Goal: Task Accomplishment & Management: Use online tool/utility

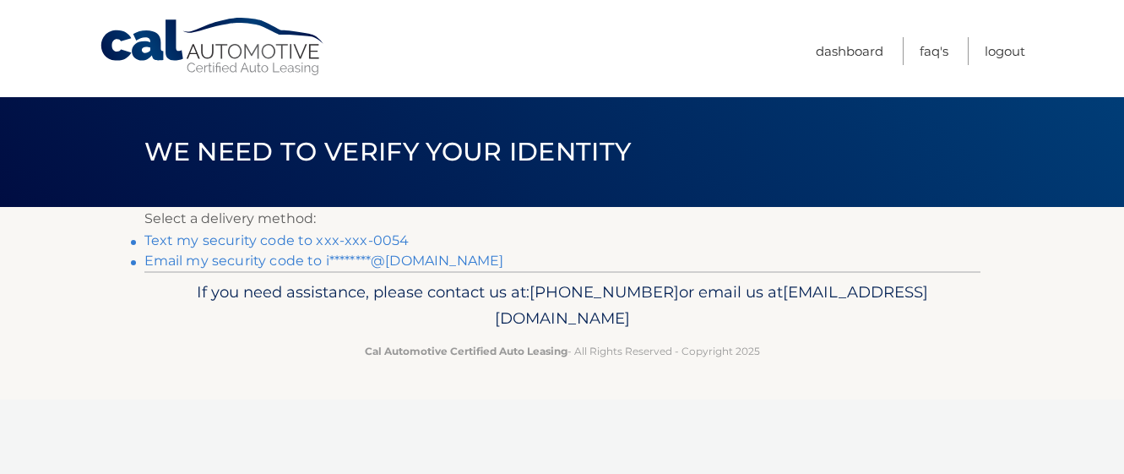
click at [377, 242] on link "Text my security code to xxx-xxx-0054" at bounding box center [276, 240] width 265 height 16
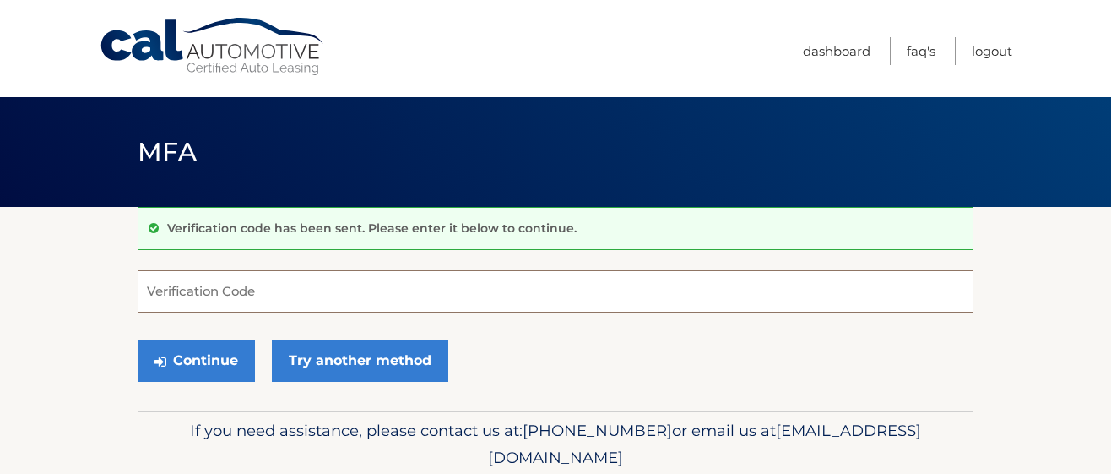
click at [340, 288] on input "Verification Code" at bounding box center [556, 291] width 836 height 42
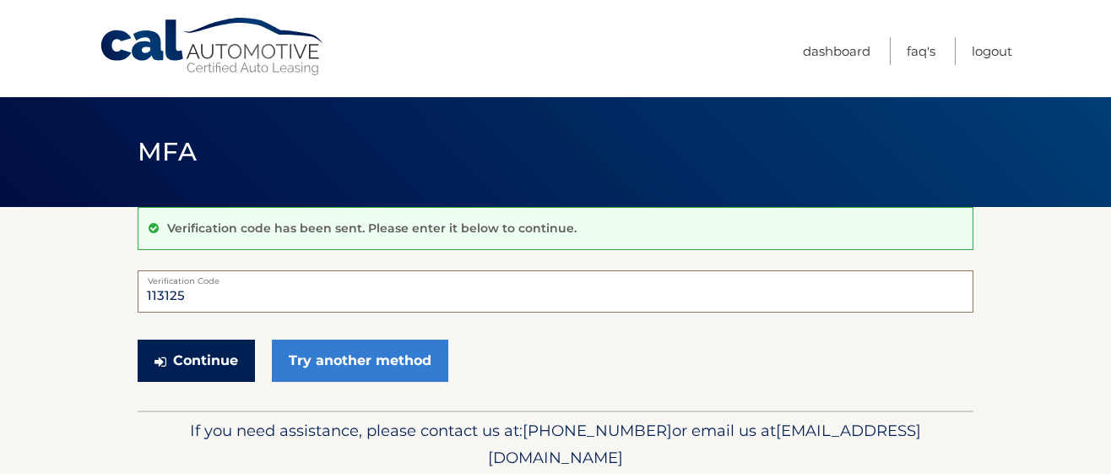
type input "113125"
click at [203, 352] on button "Continue" at bounding box center [196, 360] width 117 height 42
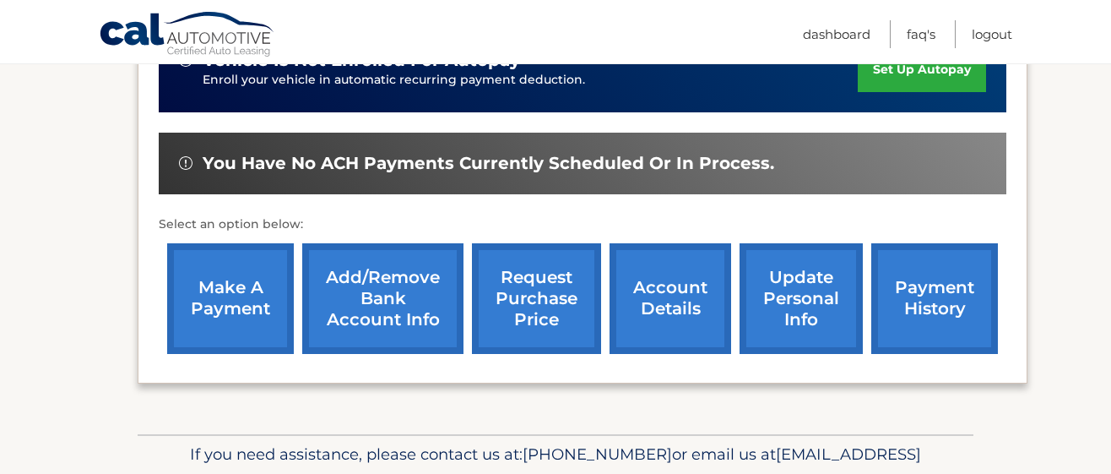
scroll to position [554, 0]
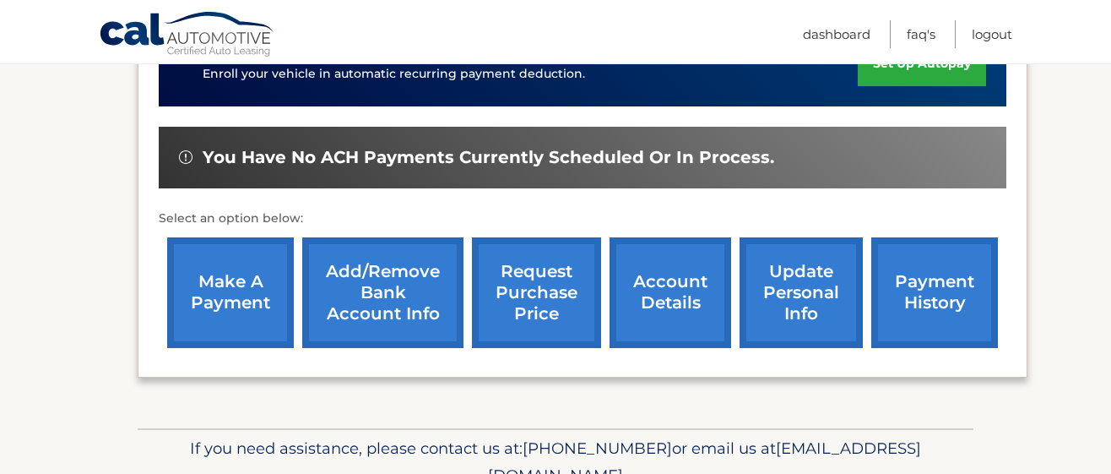
click at [220, 292] on link "make a payment" at bounding box center [230, 292] width 127 height 111
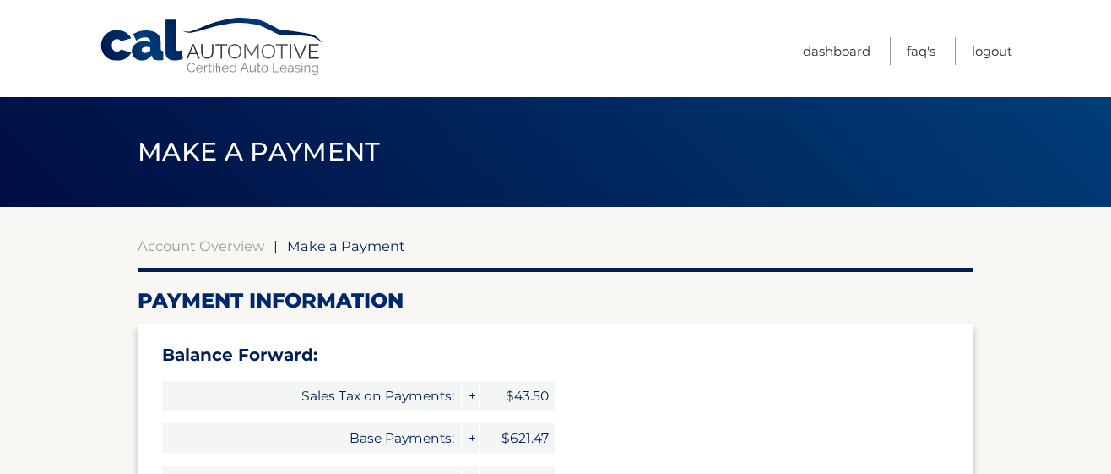
select select "MDFkN2I5MGMtMjdiYy00ZDQ5LTgxMzctOTQ5ZmQxNTE0MjI2"
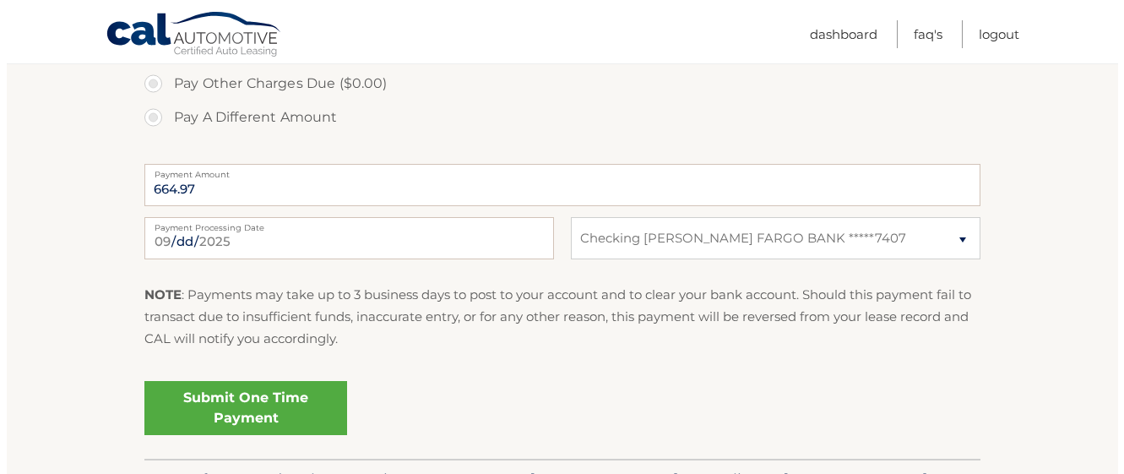
scroll to position [749, 0]
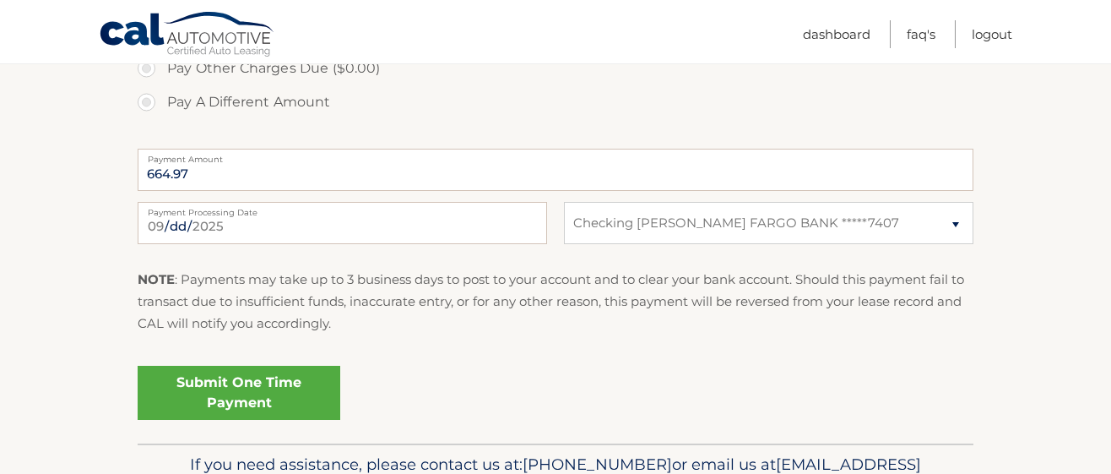
click at [258, 394] on link "Submit One Time Payment" at bounding box center [239, 393] width 203 height 54
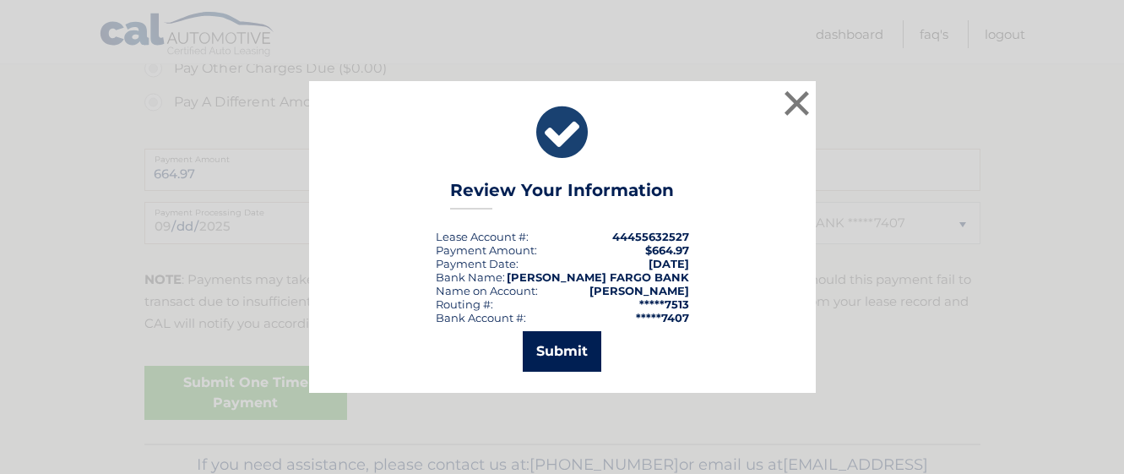
click at [552, 353] on button "Submit" at bounding box center [562, 351] width 79 height 41
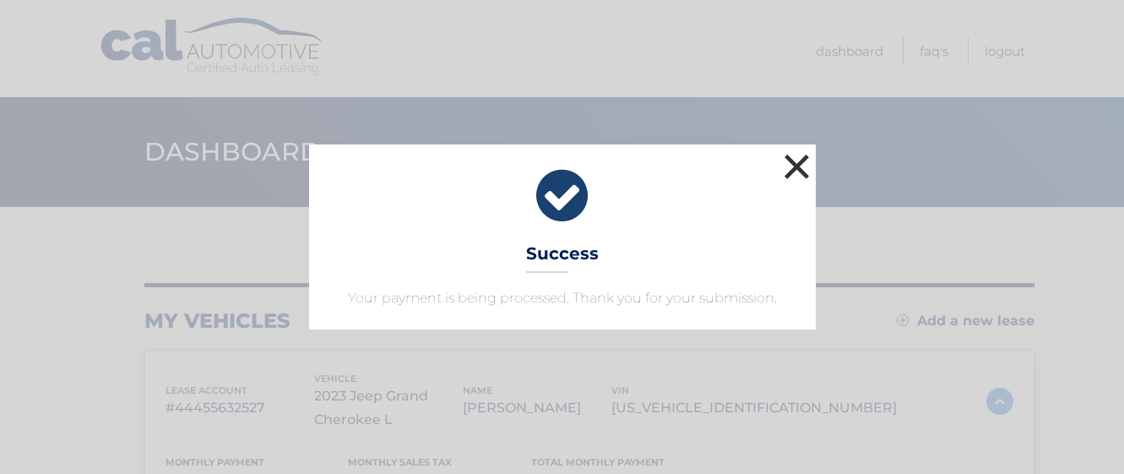
click at [797, 168] on button "×" at bounding box center [797, 166] width 34 height 34
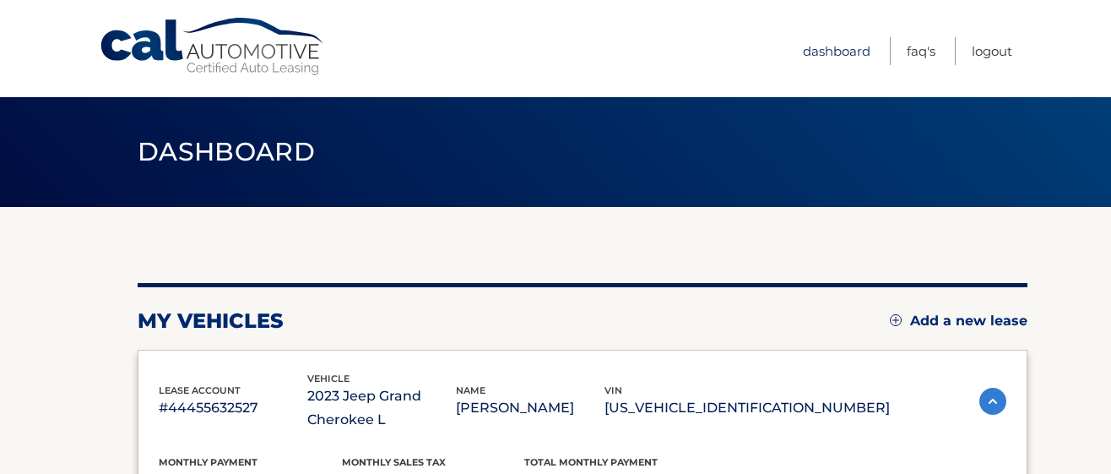
click at [827, 54] on link "Dashboard" at bounding box center [837, 51] width 68 height 28
